Goal: Check status

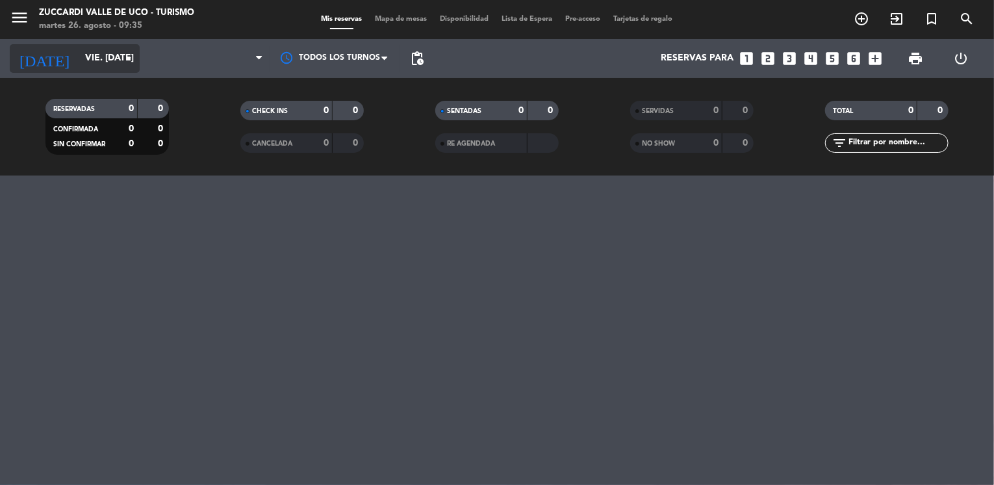
click at [123, 62] on icon "arrow_drop_down" at bounding box center [129, 59] width 16 height 16
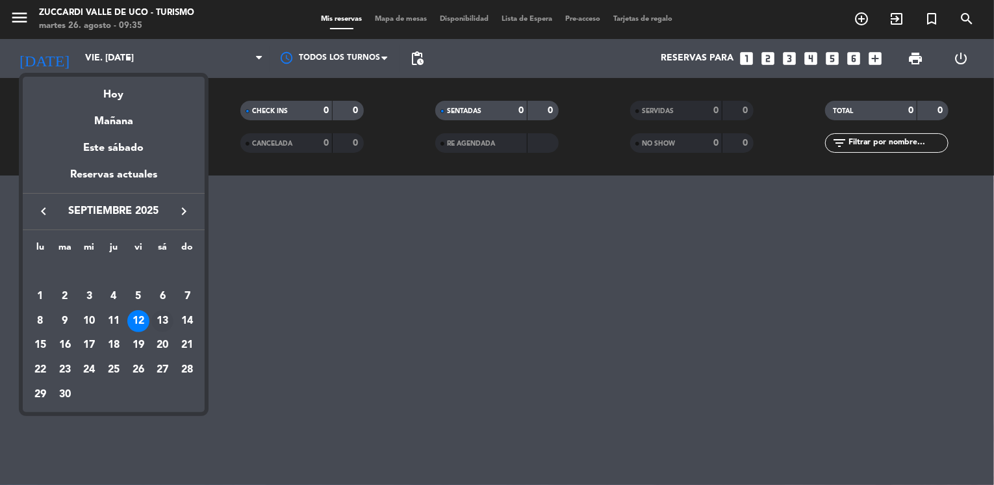
click at [158, 318] on div "13" at bounding box center [162, 321] width 22 height 22
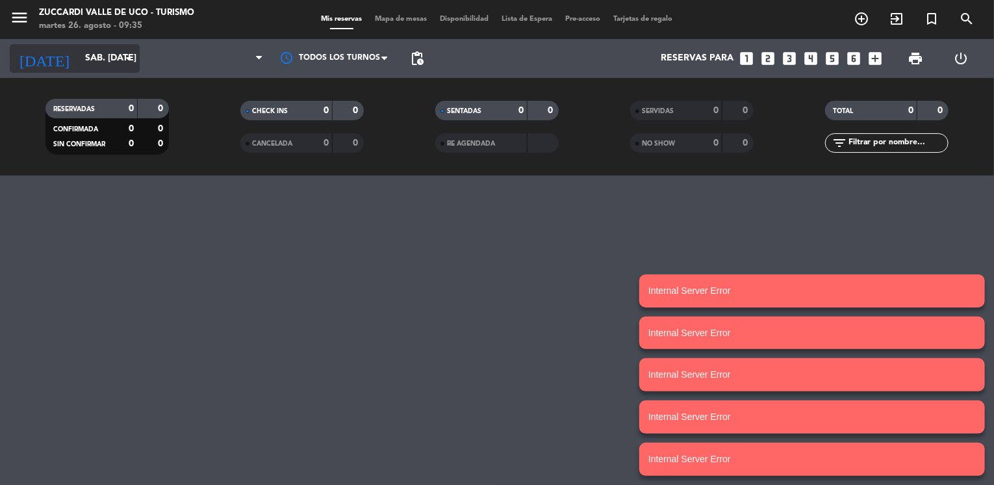
click at [97, 63] on input "sáb. 13 sep." at bounding box center [140, 58] width 123 height 23
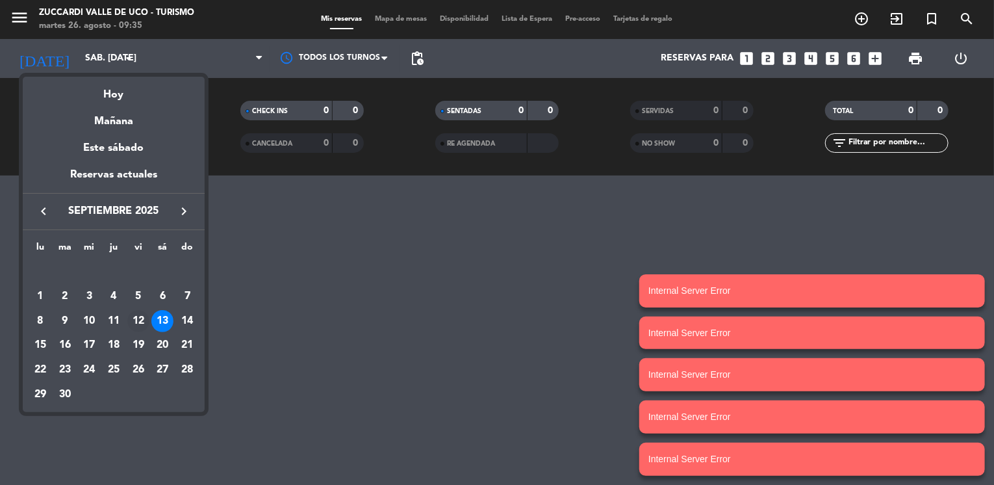
click at [141, 322] on div "12" at bounding box center [138, 321] width 22 height 22
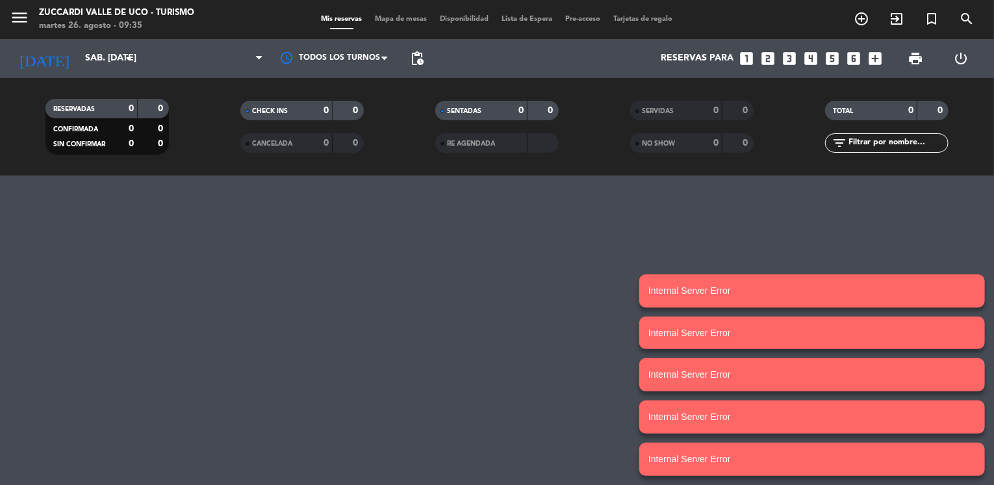
type input "vie. [DATE]"
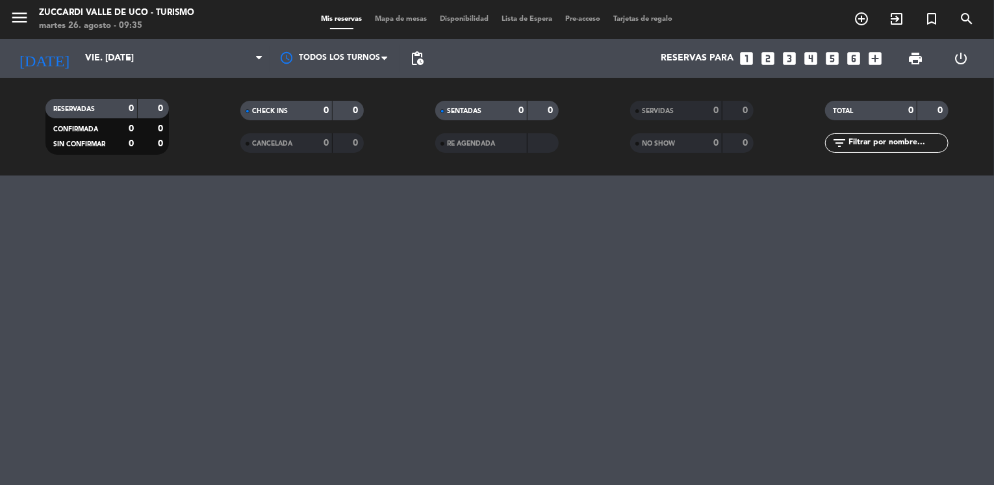
click at [112, 233] on div at bounding box center [497, 329] width 994 height 309
